Goal: Task Accomplishment & Management: Complete application form

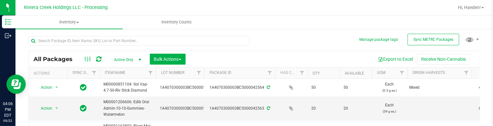
click at [213, 14] on nav "Riviera Creek Holdings LLC - Processing Hi, Haeden!" at bounding box center [254, 7] width 478 height 15
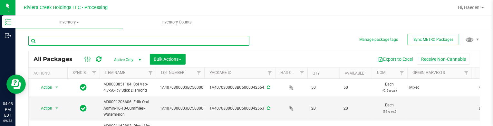
click at [72, 41] on input "text" at bounding box center [138, 41] width 221 height 10
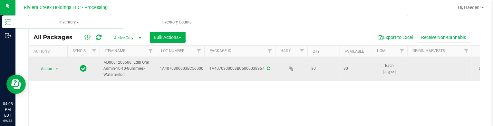
scroll to position [32, 0]
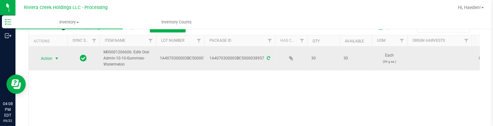
type input "38957"
click at [56, 56] on span "select" at bounding box center [56, 58] width 5 height 5
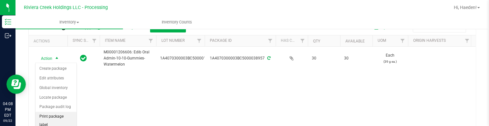
click at [56, 113] on li "Print package label" at bounding box center [55, 121] width 41 height 18
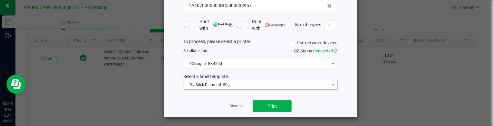
scroll to position [52, 0]
click at [201, 82] on span "Riv Stick Diamond .50g" at bounding box center [256, 84] width 145 height 9
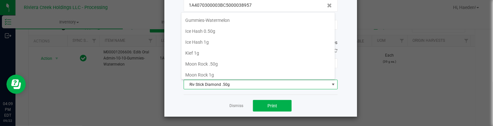
scroll to position [175, 0]
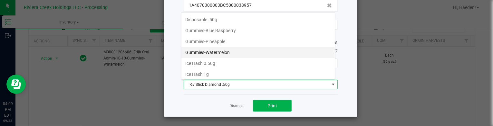
click at [236, 51] on li "Gummies-Watermelon" at bounding box center [259, 52] width 154 height 11
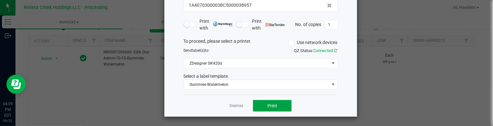
click at [262, 101] on button "Print" at bounding box center [272, 106] width 39 height 12
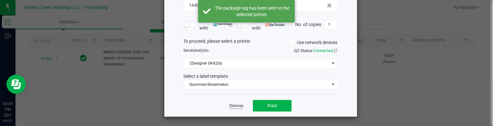
click at [236, 106] on link "Dismiss" at bounding box center [237, 106] width 14 height 5
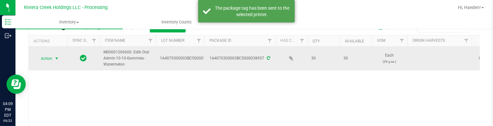
click at [53, 56] on span "select" at bounding box center [57, 58] width 8 height 9
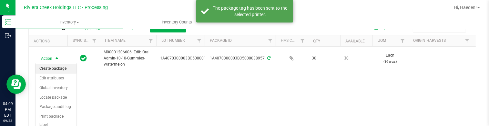
click at [55, 67] on li "Create package" at bounding box center [55, 69] width 41 height 10
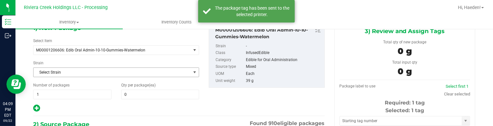
type input "0 ea"
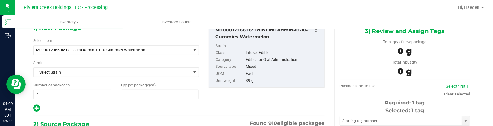
click at [148, 94] on span at bounding box center [160, 95] width 78 height 10
click at [148, 94] on input "text" at bounding box center [161, 94] width 78 height 9
type input "20"
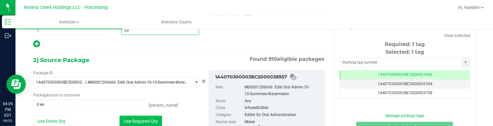
type input "20"
click at [142, 117] on button "Use Required Qty" at bounding box center [141, 121] width 43 height 11
type input "20 ea"
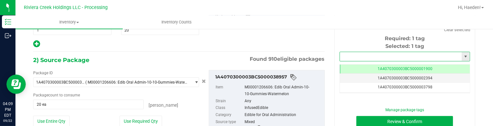
click at [357, 56] on input "text" at bounding box center [401, 56] width 122 height 9
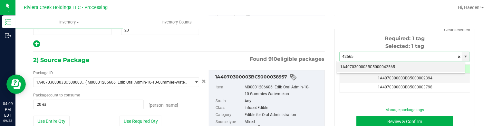
click at [360, 65] on li "1A4070300003BC5000042565" at bounding box center [401, 68] width 129 height 10
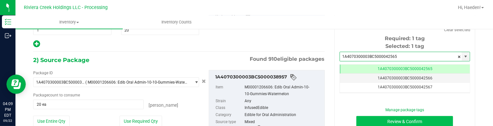
type input "1A4070300003BC5000042565"
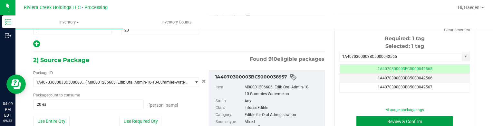
click at [374, 119] on button "Review & Confirm" at bounding box center [405, 121] width 97 height 11
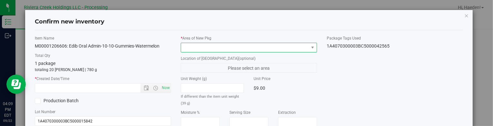
click at [301, 48] on span at bounding box center [245, 47] width 128 height 9
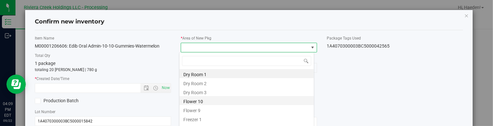
click at [200, 103] on li "Flower 10" at bounding box center [247, 100] width 134 height 9
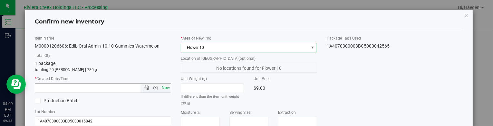
click at [164, 86] on span "Now" at bounding box center [166, 88] width 11 height 9
type input "[DATE] 4:09 PM"
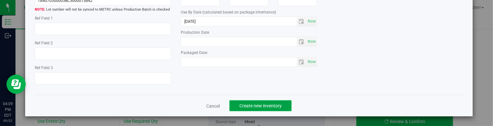
click at [269, 101] on button "Create new inventory" at bounding box center [261, 106] width 62 height 11
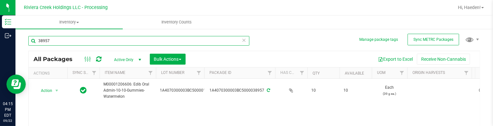
click at [94, 40] on input "38957" at bounding box center [138, 41] width 221 height 10
type input "38857"
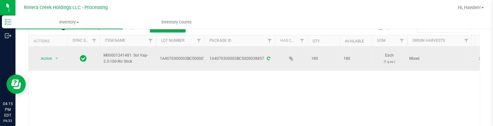
click at [55, 52] on td "Action Action Create package Edit attributes Global inventory Locate package Pa…" at bounding box center [48, 59] width 39 height 24
click at [54, 56] on span "select" at bounding box center [56, 58] width 5 height 5
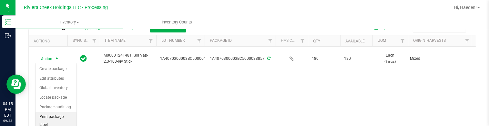
click at [63, 117] on li "Print package label" at bounding box center [55, 122] width 41 height 18
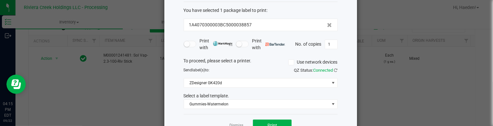
scroll to position [52, 0]
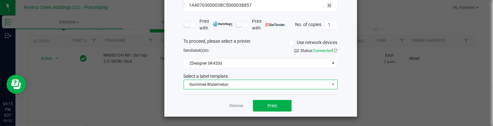
click at [213, 82] on span "Gummies-Watermelon" at bounding box center [256, 84] width 145 height 9
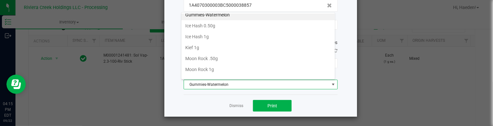
scroll to position [249, 0]
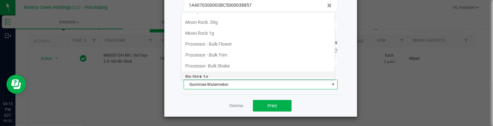
click at [219, 74] on li "Riv Stick 1g" at bounding box center [259, 77] width 154 height 11
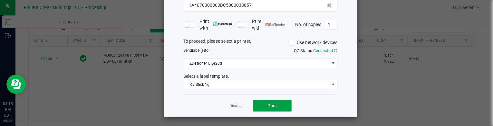
click at [257, 105] on button "Print" at bounding box center [272, 106] width 39 height 12
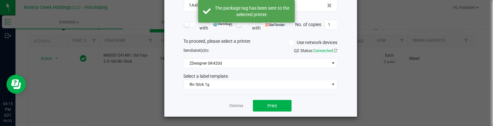
click at [230, 104] on link "Dismiss" at bounding box center [237, 106] width 14 height 5
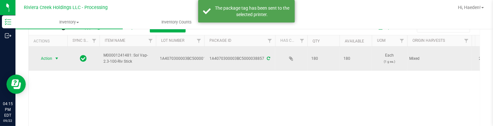
click at [59, 65] on td "Action Action Create package Edit attributes Global inventory Locate package Pa…" at bounding box center [48, 59] width 39 height 24
click at [52, 61] on span "Action" at bounding box center [43, 58] width 17 height 9
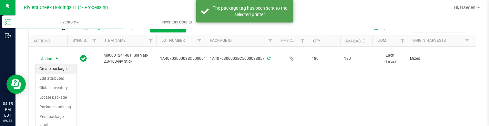
click at [53, 65] on li "Create package" at bounding box center [55, 70] width 41 height 10
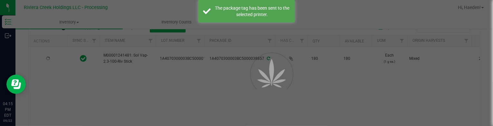
scroll to position [37, 0]
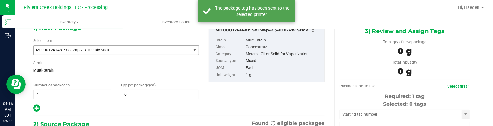
type input "0"
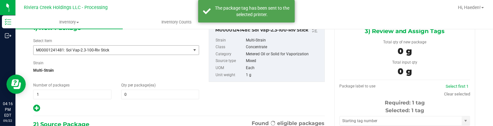
scroll to position [0, 0]
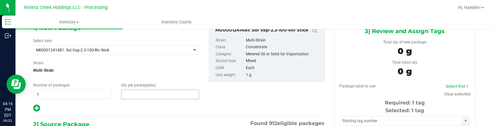
click at [134, 92] on span at bounding box center [160, 95] width 78 height 10
click at [134, 92] on input "text" at bounding box center [161, 94] width 78 height 9
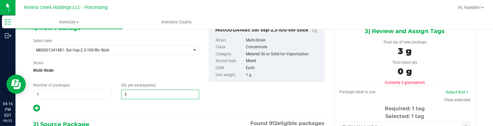
type input "30"
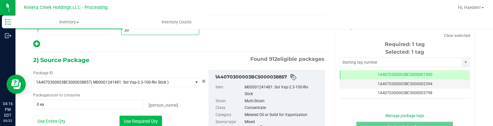
type input "30"
click at [140, 117] on button "Use Required Qty" at bounding box center [141, 121] width 43 height 11
type input "30 ea"
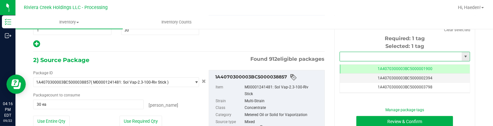
click at [367, 56] on input "text" at bounding box center [401, 56] width 122 height 9
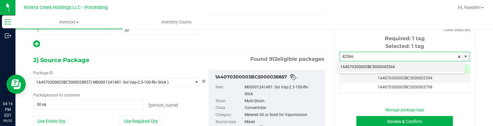
click at [383, 65] on li "1A4070300003BC5000042566" at bounding box center [401, 68] width 129 height 10
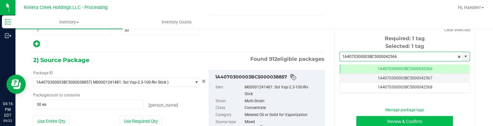
type input "1A4070300003BC5000042566"
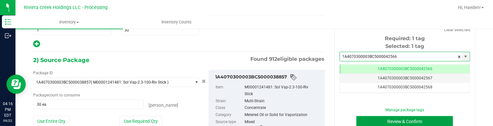
click at [378, 122] on button "Review & Confirm" at bounding box center [405, 121] width 97 height 11
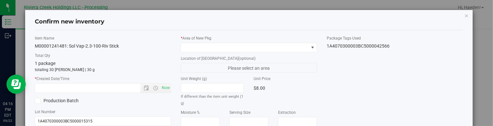
type input "[DATE]"
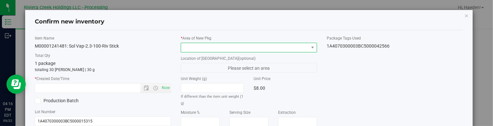
click at [279, 46] on span at bounding box center [245, 47] width 128 height 9
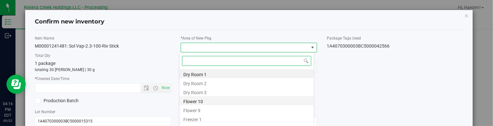
click at [194, 102] on li "Flower 10" at bounding box center [247, 100] width 134 height 9
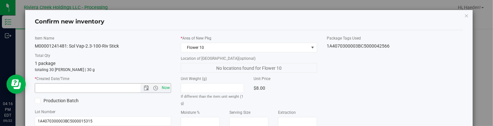
click at [165, 90] on span "Now" at bounding box center [166, 88] width 11 height 9
type input "[DATE] 4:16 PM"
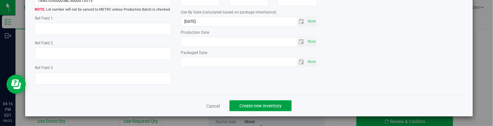
click at [271, 105] on span "Create new inventory" at bounding box center [261, 106] width 42 height 5
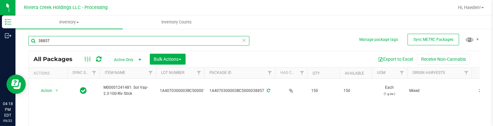
click at [59, 39] on input "38857" at bounding box center [138, 41] width 221 height 10
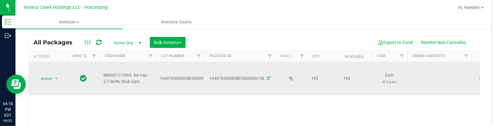
scroll to position [32, 0]
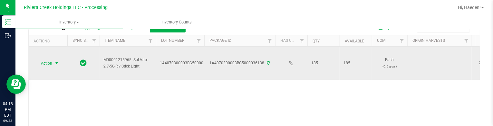
type input "36138"
click at [60, 63] on span "select" at bounding box center [57, 63] width 8 height 9
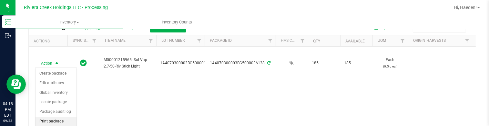
click at [68, 120] on li "Print package label" at bounding box center [55, 126] width 41 height 18
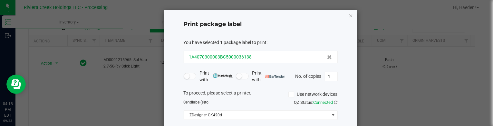
scroll to position [52, 0]
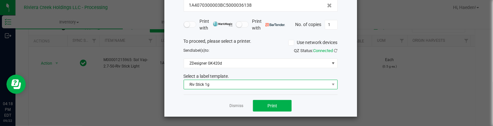
click at [225, 84] on span "Riv Stick 1g" at bounding box center [256, 84] width 145 height 9
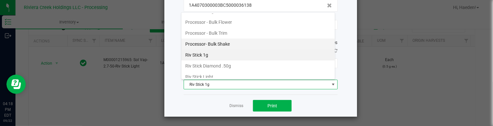
scroll to position [282, 0]
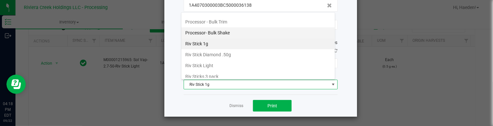
click at [223, 62] on li "Riv Stick Light" at bounding box center [259, 65] width 154 height 11
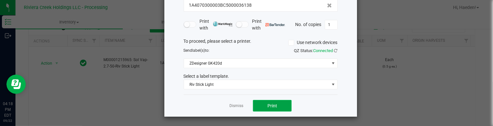
click at [262, 104] on button "Print" at bounding box center [272, 106] width 39 height 12
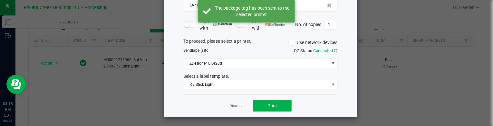
click at [236, 106] on link "Dismiss" at bounding box center [237, 106] width 14 height 5
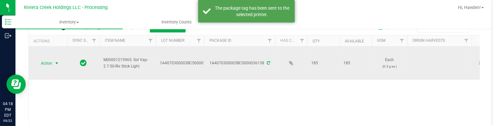
click at [55, 64] on span "select" at bounding box center [56, 63] width 5 height 5
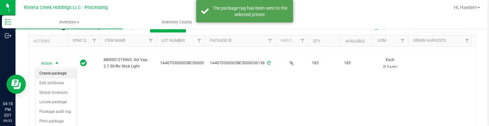
click at [54, 74] on li "Create package" at bounding box center [55, 74] width 41 height 10
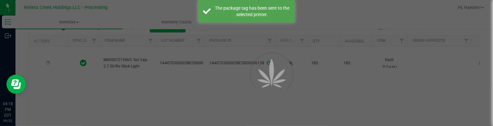
scroll to position [37, 0]
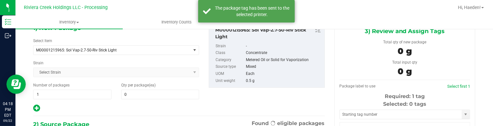
type input "0"
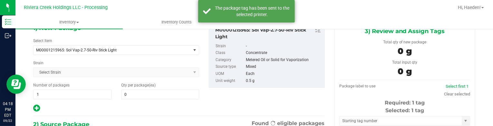
scroll to position [0, 0]
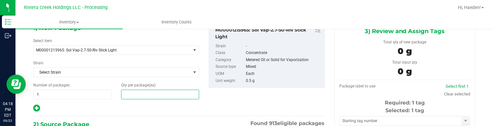
click at [140, 96] on span at bounding box center [160, 95] width 78 height 10
type input "30"
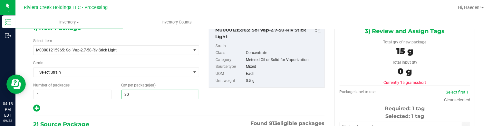
type input "30"
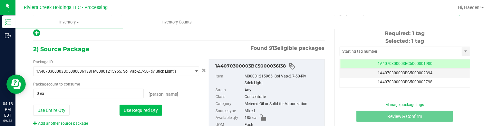
click at [146, 114] on button "Use Required Qty" at bounding box center [141, 110] width 43 height 11
type input "30 ea"
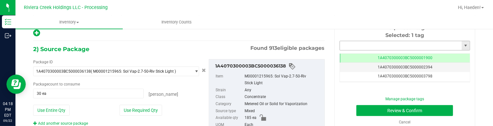
click at [343, 44] on input "text" at bounding box center [401, 45] width 122 height 9
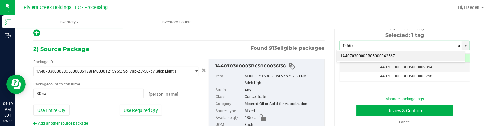
click at [371, 54] on li "1A4070300003BC5000042567" at bounding box center [401, 57] width 129 height 10
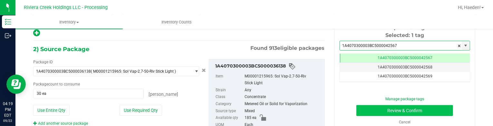
type input "1A4070300003BC5000042567"
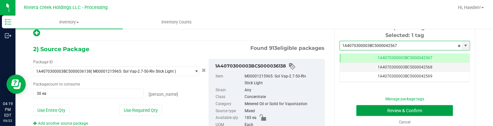
click at [367, 109] on button "Review & Confirm" at bounding box center [405, 110] width 97 height 11
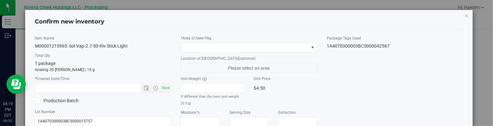
type input "[DATE]"
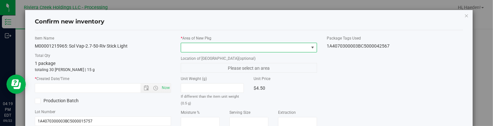
click at [310, 46] on span at bounding box center [312, 47] width 5 height 5
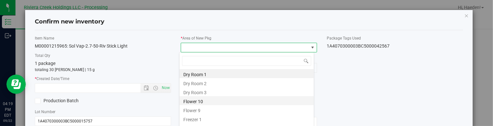
click at [212, 100] on li "Flower 10" at bounding box center [247, 100] width 134 height 9
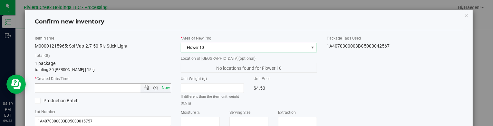
click at [168, 89] on span "Now" at bounding box center [166, 88] width 11 height 9
type input "[DATE] 4:19 PM"
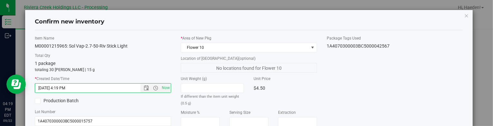
click at [359, 89] on div "Item Name M00001215965: Sol Vap-2.7-50-Riv Stick Light Total Qty 1 package tota…" at bounding box center [249, 123] width 438 height 176
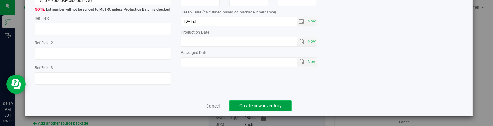
click at [269, 107] on span "Create new inventory" at bounding box center [261, 106] width 42 height 5
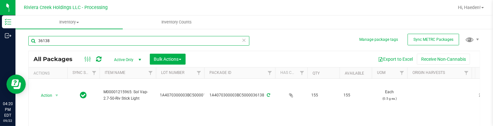
click at [90, 44] on input "36138" at bounding box center [138, 41] width 221 height 10
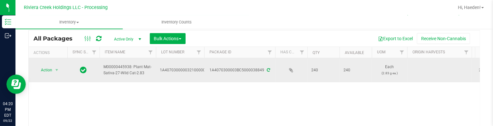
scroll to position [32, 0]
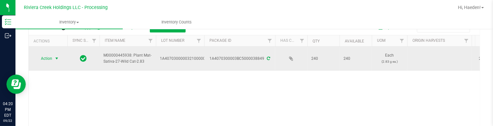
type input "3884"
click at [55, 62] on span "select" at bounding box center [57, 58] width 8 height 9
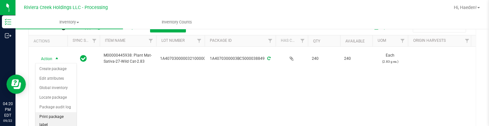
click at [62, 117] on li "Print package label" at bounding box center [55, 122] width 41 height 18
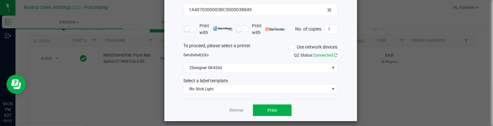
scroll to position [52, 0]
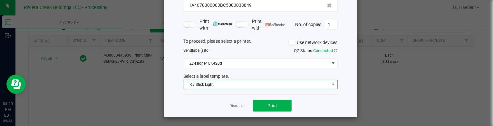
click at [214, 86] on span "Riv Stick Light" at bounding box center [256, 84] width 145 height 9
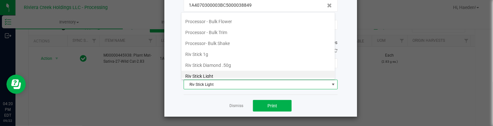
scroll to position [304, 0]
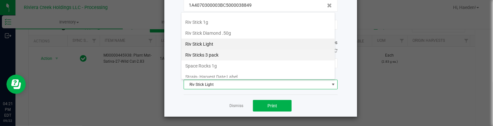
click at [220, 50] on li "Riv Sticks 3 pack" at bounding box center [259, 55] width 154 height 11
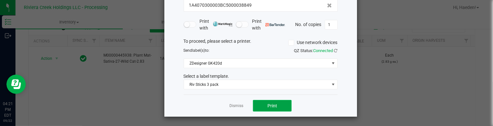
click at [259, 103] on button "Print" at bounding box center [272, 106] width 39 height 12
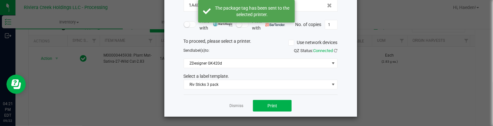
drag, startPoint x: 235, startPoint y: 105, endPoint x: 141, endPoint y: 88, distance: 96.4
click at [235, 105] on link "Dismiss" at bounding box center [237, 106] width 14 height 5
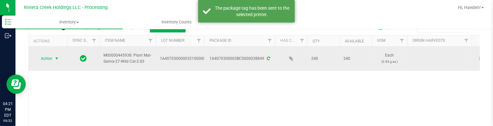
click at [47, 58] on span "Action" at bounding box center [43, 58] width 17 height 9
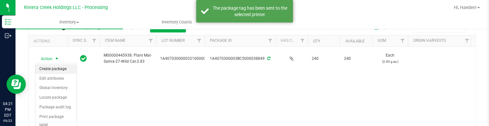
click at [51, 68] on li "Create package" at bounding box center [55, 70] width 41 height 10
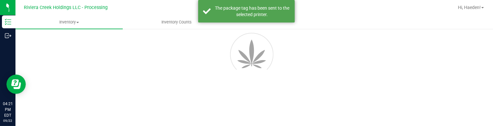
scroll to position [37, 0]
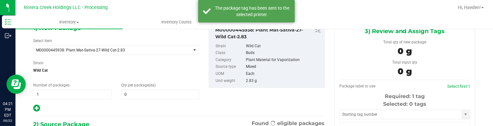
type input "0"
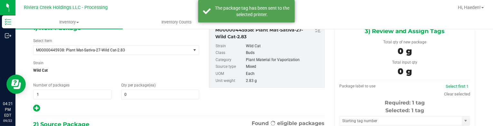
scroll to position [0, 0]
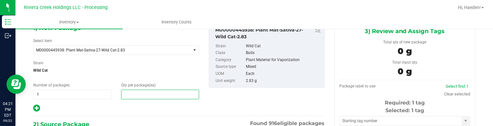
click at [154, 92] on span at bounding box center [160, 95] width 78 height 10
click at [154, 92] on input "text" at bounding box center [161, 94] width 78 height 9
type input "20"
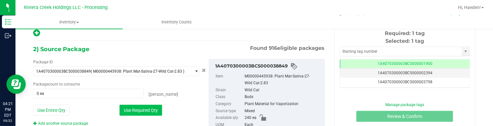
click at [148, 105] on div "Use Required Qty" at bounding box center [160, 110] width 80 height 11
click at [148, 108] on button "Use Required Qty" at bounding box center [141, 110] width 43 height 11
type input "20 ea"
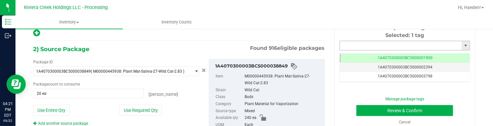
click at [355, 44] on input "text" at bounding box center [401, 45] width 122 height 9
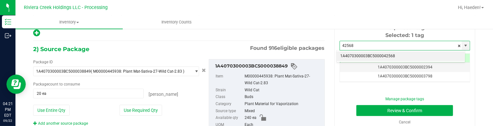
click at [365, 55] on li "1A4070300003BC5000042568" at bounding box center [401, 57] width 129 height 10
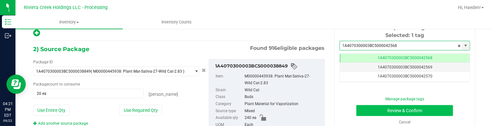
type input "1A4070300003BC5000042568"
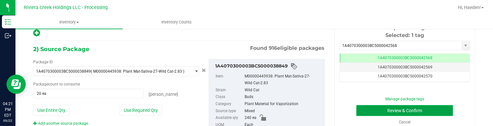
click at [372, 112] on button "Review & Confirm" at bounding box center [405, 110] width 97 height 11
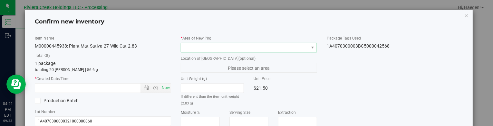
click at [296, 45] on span at bounding box center [245, 47] width 128 height 9
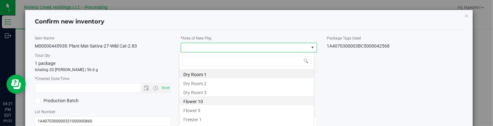
click at [212, 99] on li "Flower 10" at bounding box center [247, 100] width 134 height 9
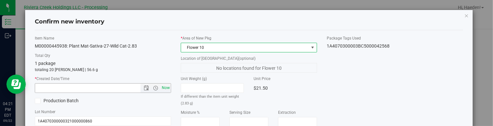
click at [166, 86] on span "Now" at bounding box center [166, 88] width 11 height 9
type input "[DATE] 4:21 PM"
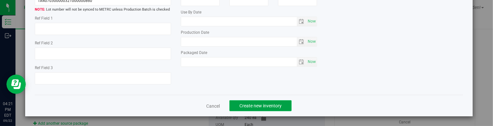
click at [244, 102] on button "Create new inventory" at bounding box center [261, 106] width 62 height 11
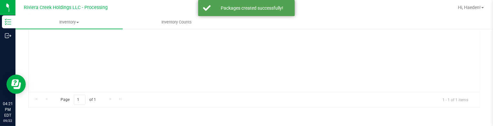
click at [232, 102] on div "Page 1 of 1 1 - 1 of 1 items" at bounding box center [255, 99] width 452 height 15
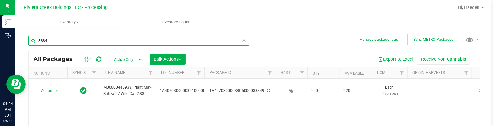
click at [98, 41] on input "3884" at bounding box center [138, 41] width 221 height 10
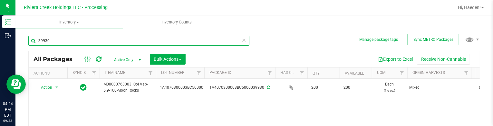
click at [82, 38] on input "39930" at bounding box center [138, 41] width 221 height 10
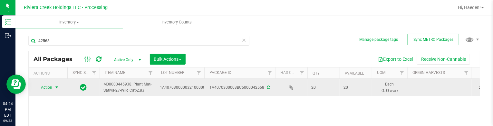
click at [55, 87] on span "select" at bounding box center [56, 87] width 5 height 5
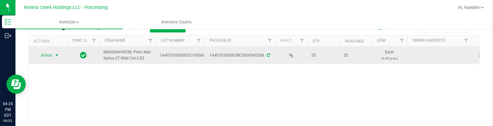
click at [43, 52] on span "Action" at bounding box center [43, 55] width 17 height 9
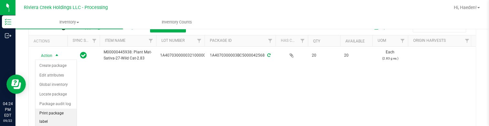
click at [56, 114] on li "Print package label" at bounding box center [55, 118] width 41 height 18
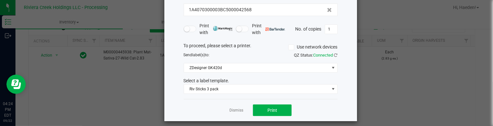
scroll to position [52, 0]
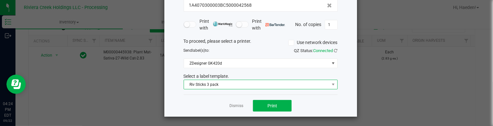
click at [221, 84] on span "Riv Sticks 3 pack" at bounding box center [256, 84] width 145 height 9
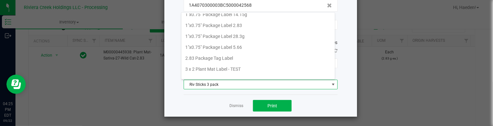
scroll to position [0, 0]
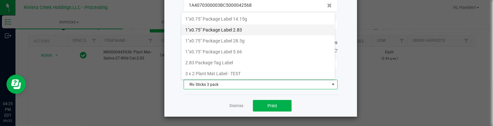
click at [225, 27] on li "1"x0.75" Package Label 2.83" at bounding box center [259, 30] width 154 height 11
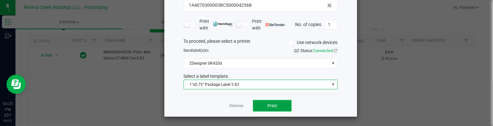
click at [266, 110] on button "Print" at bounding box center [272, 106] width 39 height 12
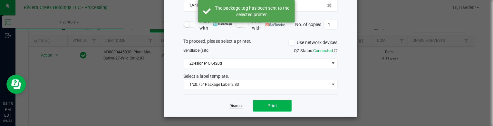
click at [236, 105] on link "Dismiss" at bounding box center [237, 106] width 14 height 5
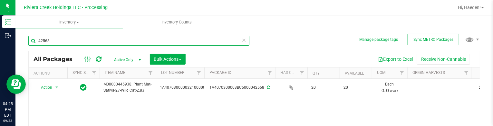
click at [60, 42] on input "42568" at bounding box center [138, 41] width 221 height 10
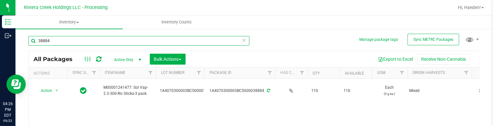
scroll to position [32, 0]
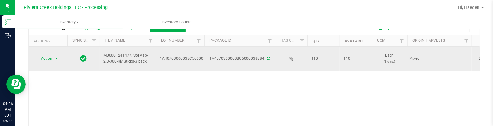
type input "38884"
click at [53, 60] on span "select" at bounding box center [57, 58] width 8 height 9
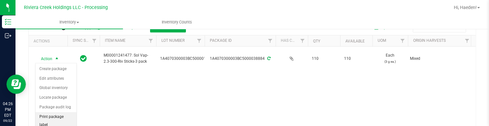
click at [59, 118] on li "Print package label" at bounding box center [55, 122] width 41 height 18
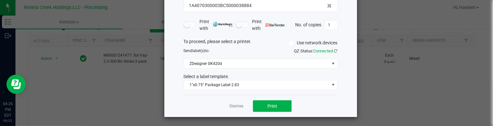
scroll to position [52, 0]
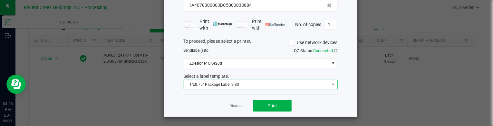
click at [217, 81] on span "1"x0.75" Package Label 2.83" at bounding box center [256, 84] width 145 height 9
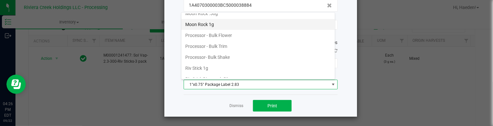
scroll to position [290, 0]
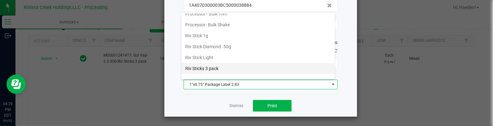
click at [222, 65] on li "Riv Sticks 3 pack" at bounding box center [259, 68] width 154 height 11
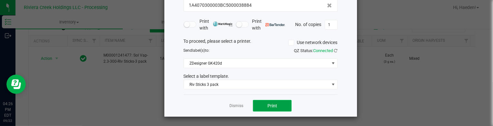
click at [268, 104] on span "Print" at bounding box center [273, 106] width 10 height 5
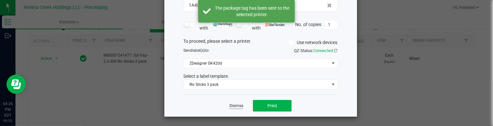
click at [237, 106] on link "Dismiss" at bounding box center [237, 106] width 14 height 5
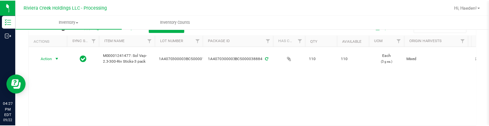
scroll to position [0, 0]
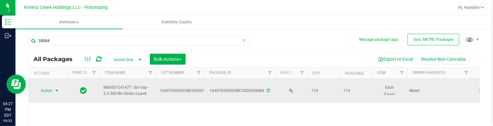
click at [55, 90] on span "select" at bounding box center [56, 90] width 5 height 5
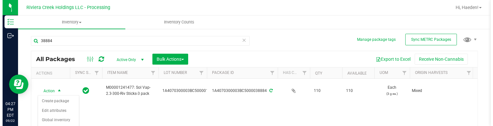
scroll to position [32, 0]
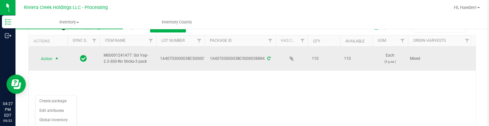
click at [57, 59] on span "select" at bounding box center [56, 58] width 5 height 5
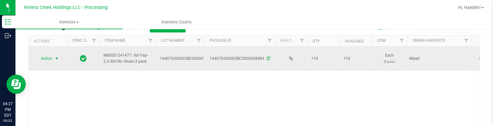
click at [57, 59] on span "select" at bounding box center [56, 58] width 5 height 5
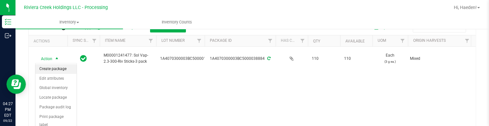
click at [58, 67] on li "Create package" at bounding box center [55, 70] width 41 height 10
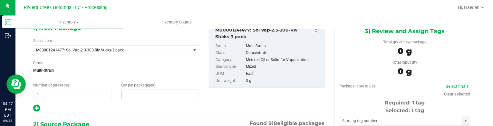
click at [163, 91] on span at bounding box center [160, 95] width 78 height 10
click at [163, 91] on input "text" at bounding box center [161, 94] width 78 height 9
type input "20"
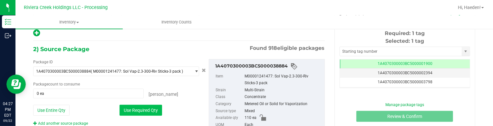
click at [151, 114] on button "Use Required Qty" at bounding box center [141, 110] width 43 height 11
type input "20 ea"
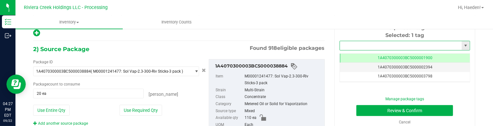
click at [366, 45] on input "text" at bounding box center [401, 45] width 122 height 9
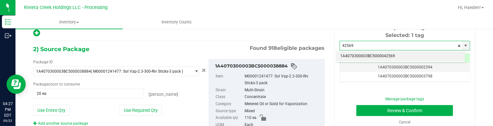
click at [378, 56] on li "1A4070300003BC5000042569" at bounding box center [401, 57] width 129 height 10
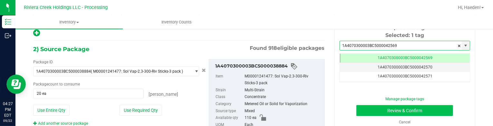
type input "1A4070300003BC5000042569"
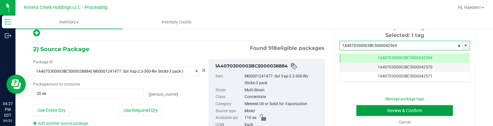
click at [374, 111] on button "Review & Confirm" at bounding box center [405, 110] width 97 height 11
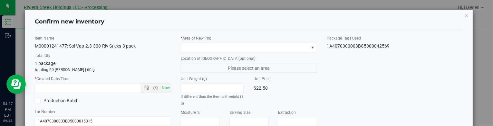
type input "[DATE]"
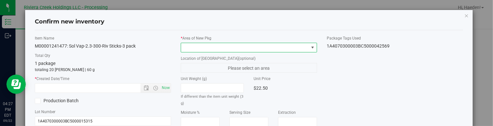
drag, startPoint x: 299, startPoint y: 46, endPoint x: 291, endPoint y: 50, distance: 9.1
click at [299, 46] on span at bounding box center [245, 47] width 128 height 9
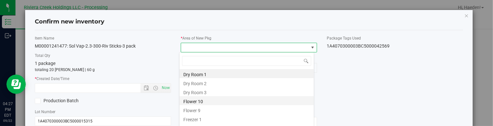
click at [199, 102] on li "Flower 10" at bounding box center [247, 100] width 134 height 9
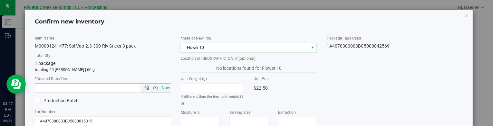
click at [164, 85] on span "Now" at bounding box center [166, 88] width 11 height 9
type input "[DATE] 4:27 PM"
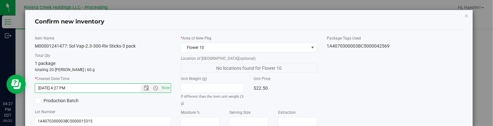
click at [350, 79] on div "Item Name M00001241477: Sol Vap-2.3-300-Riv Sticks-3 pack Total Qty 1 package t…" at bounding box center [249, 123] width 438 height 176
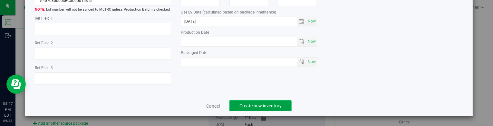
click at [278, 105] on span "Create new inventory" at bounding box center [261, 106] width 42 height 5
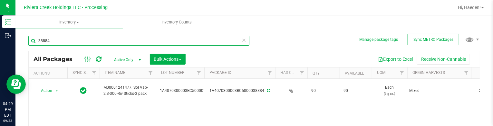
click at [100, 41] on input "38884" at bounding box center [138, 41] width 221 height 10
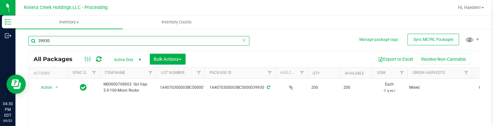
scroll to position [32, 0]
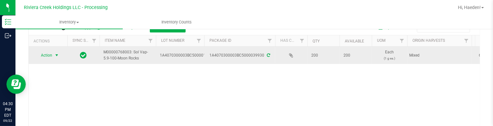
type input "39930"
click at [55, 56] on span "select" at bounding box center [56, 55] width 5 height 5
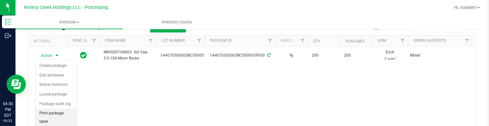
click at [52, 114] on li "Print package label" at bounding box center [55, 118] width 41 height 18
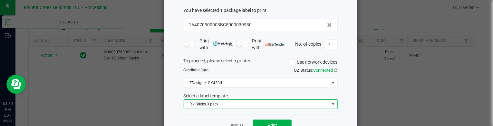
click at [217, 104] on span "Riv Sticks 3 pack" at bounding box center [256, 104] width 145 height 9
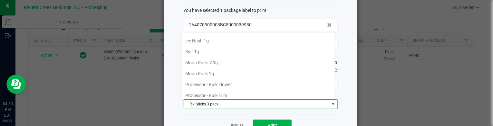
scroll to position [218, 0]
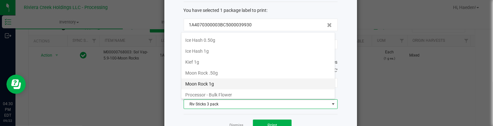
click at [220, 79] on li "Moon Rock 1g" at bounding box center [259, 84] width 154 height 11
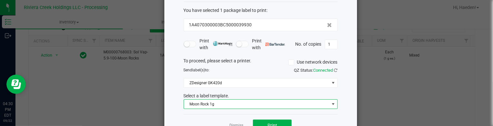
scroll to position [52, 0]
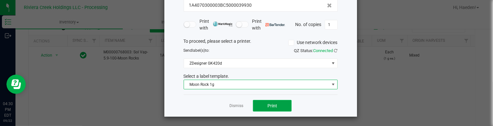
click at [254, 105] on button "Print" at bounding box center [272, 106] width 39 height 12
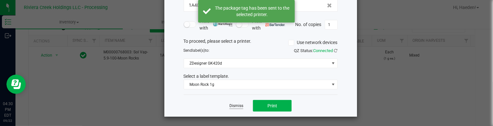
click at [230, 107] on link "Dismiss" at bounding box center [237, 106] width 14 height 5
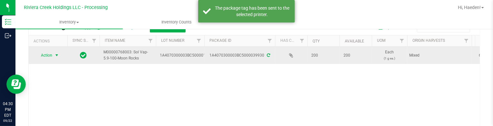
click at [52, 56] on span "Action" at bounding box center [43, 55] width 17 height 9
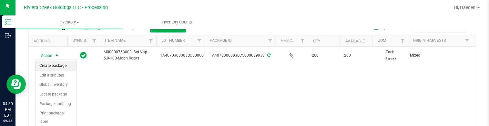
click at [59, 67] on li "Create package" at bounding box center [55, 66] width 41 height 10
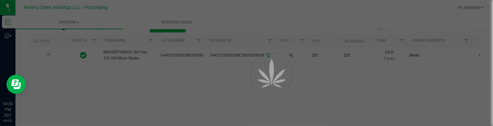
scroll to position [37, 0]
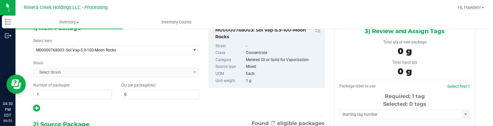
type input "0"
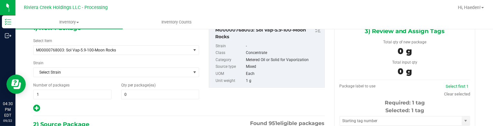
scroll to position [0, 0]
click at [161, 97] on span at bounding box center [160, 95] width 78 height 10
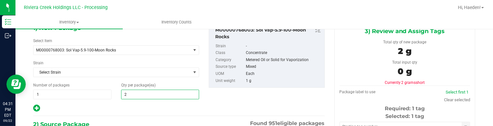
type input "25"
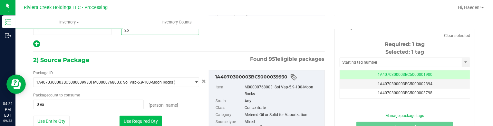
type input "25"
click at [147, 117] on button "Use Required Qty" at bounding box center [141, 121] width 43 height 11
type input "25 ea"
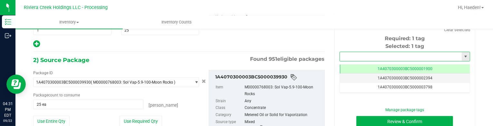
click at [388, 54] on input "text" at bounding box center [401, 56] width 122 height 9
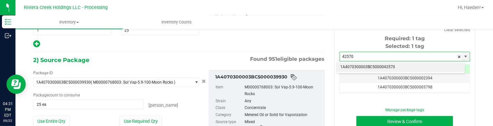
click at [385, 68] on li "1A4070300003BC5000042570" at bounding box center [401, 68] width 129 height 10
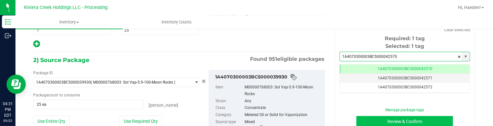
type input "1A4070300003BC5000042570"
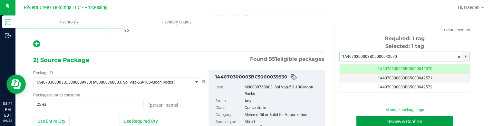
click at [397, 121] on button "Review & Confirm" at bounding box center [405, 121] width 97 height 11
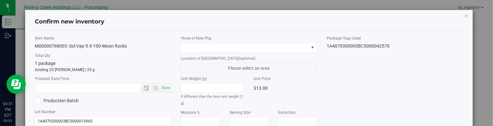
type input "[DATE]"
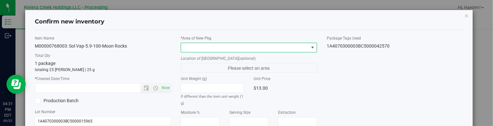
click at [310, 48] on span at bounding box center [312, 47] width 5 height 5
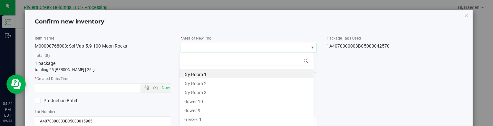
click at [219, 100] on li "Flower 10" at bounding box center [247, 100] width 134 height 9
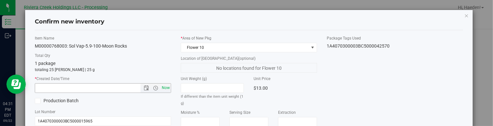
click at [164, 88] on span "Now" at bounding box center [166, 88] width 11 height 9
type input "[DATE] 4:31 PM"
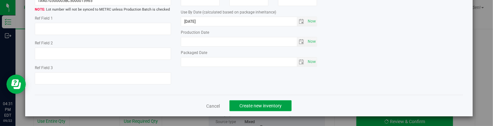
click at [246, 103] on button "Create new inventory" at bounding box center [261, 106] width 62 height 11
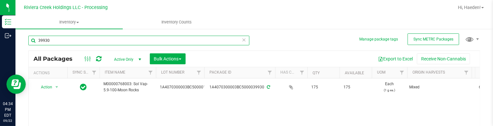
click at [87, 43] on input "39930" at bounding box center [138, 41] width 221 height 10
click at [87, 42] on input "39930" at bounding box center [138, 41] width 221 height 10
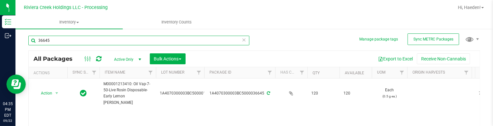
click at [104, 42] on input "36645" at bounding box center [138, 41] width 221 height 10
click at [105, 42] on input "36645" at bounding box center [138, 41] width 221 height 10
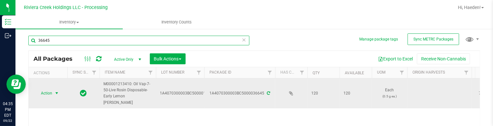
type input "36645"
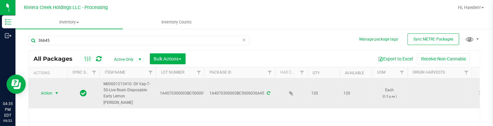
click at [55, 91] on span "select" at bounding box center [56, 93] width 5 height 5
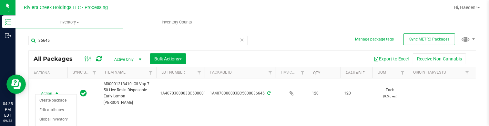
click at [95, 110] on div "Action Action Create package Edit attributes Global inventory Locate package Pa…" at bounding box center [252, 119] width 447 height 80
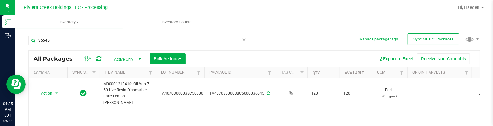
scroll to position [33, 0]
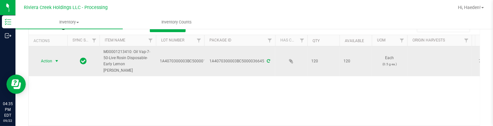
click at [53, 62] on span "select" at bounding box center [57, 61] width 8 height 9
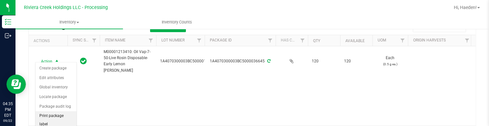
click at [64, 115] on li "Print package label" at bounding box center [55, 121] width 41 height 18
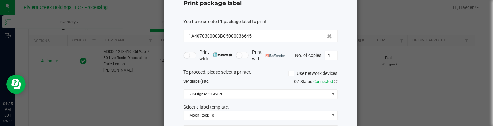
scroll to position [32, 0]
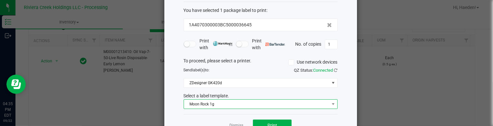
click at [244, 105] on span "Moon Rock 1g" at bounding box center [256, 104] width 145 height 9
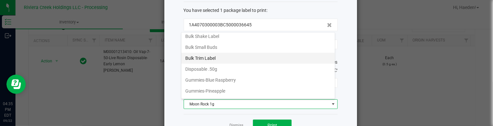
scroll to position [142, 0]
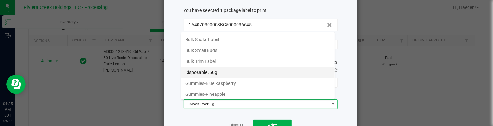
click at [218, 73] on li "Disposable .50g" at bounding box center [259, 72] width 154 height 11
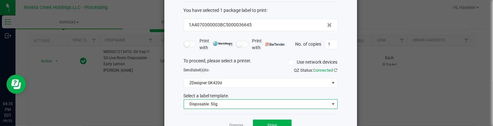
scroll to position [52, 0]
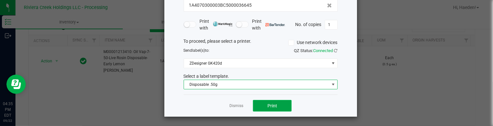
click at [265, 111] on button "Print" at bounding box center [272, 106] width 39 height 12
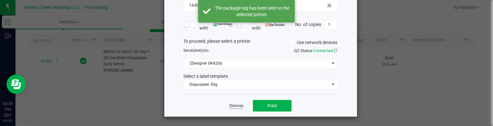
click at [237, 106] on link "Dismiss" at bounding box center [237, 106] width 14 height 5
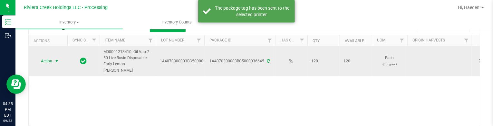
click at [51, 60] on span "Action" at bounding box center [43, 61] width 17 height 9
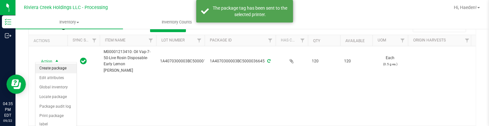
click at [53, 66] on li "Create package" at bounding box center [55, 69] width 41 height 10
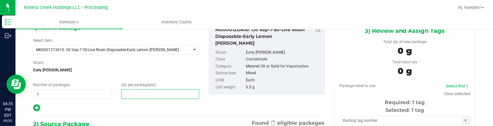
click at [150, 92] on span at bounding box center [160, 95] width 78 height 10
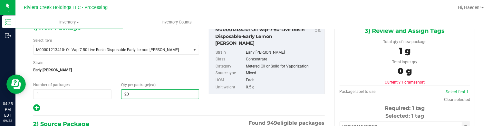
type input "20"
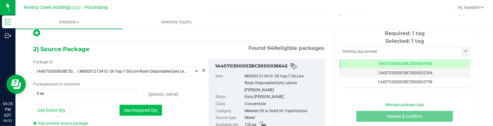
click at [144, 111] on button "Use Required Qty" at bounding box center [141, 110] width 43 height 11
type input "20 ea"
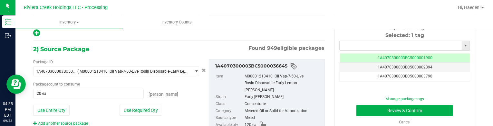
click at [343, 42] on input "text" at bounding box center [401, 45] width 122 height 9
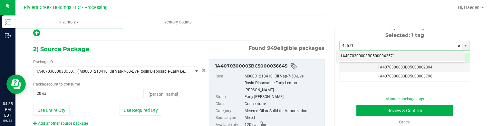
click at [387, 54] on li "1A4070300003BC5000042571" at bounding box center [401, 57] width 129 height 10
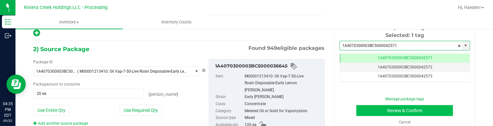
type input "1A4070300003BC5000042571"
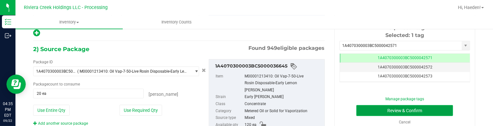
click at [391, 114] on button "Review & Confirm" at bounding box center [405, 110] width 97 height 11
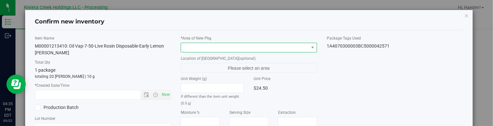
click at [280, 47] on span at bounding box center [245, 47] width 128 height 9
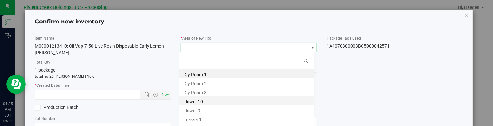
click at [217, 103] on li "Flower 10" at bounding box center [247, 100] width 134 height 9
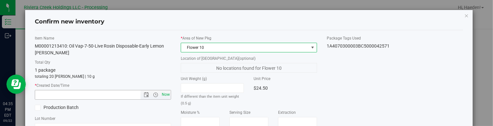
click at [166, 97] on span "Now" at bounding box center [166, 94] width 11 height 9
type input "[DATE] 4:35 PM"
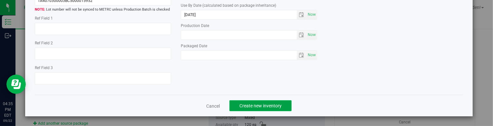
click at [284, 107] on button "Create new inventory" at bounding box center [261, 106] width 62 height 11
